Goal: Find specific page/section: Find specific page/section

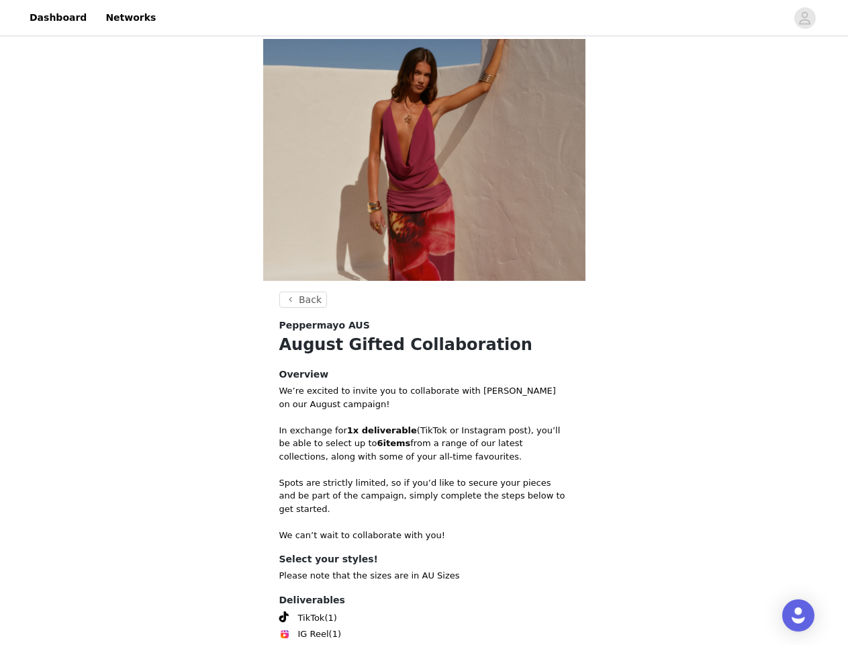
click at [424, 322] on div "Peppermayo AUS" at bounding box center [424, 325] width 290 height 14
click at [424, 18] on div at bounding box center [475, 18] width 622 height 30
click at [805, 18] on icon "avatar" at bounding box center [804, 17] width 13 height 21
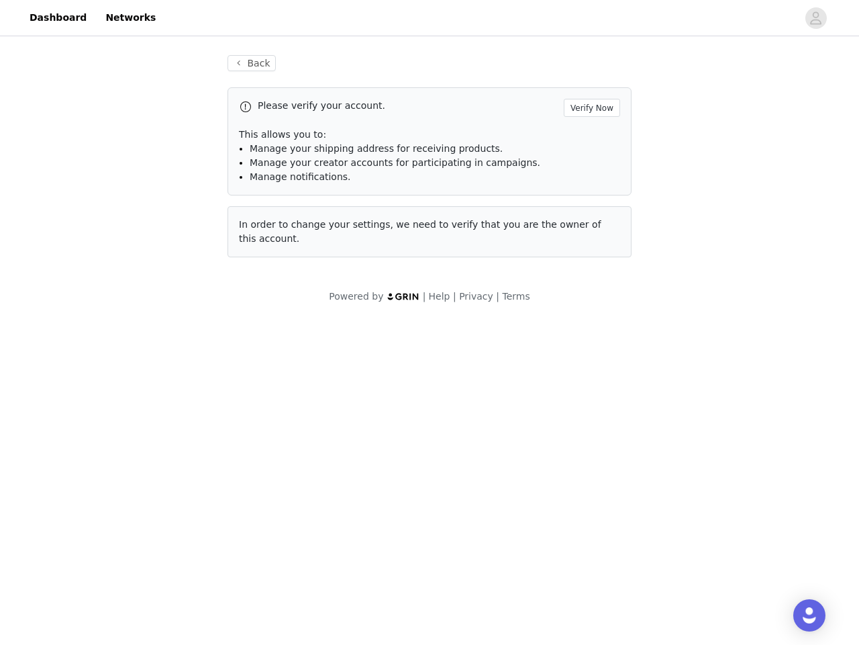
click at [301, 299] on div "Powered by | Help | Privacy | Terms" at bounding box center [429, 304] width 859 height 30
click at [798, 615] on div "Open Intercom Messenger" at bounding box center [810, 615] width 32 height 32
